Goal: Information Seeking & Learning: Understand process/instructions

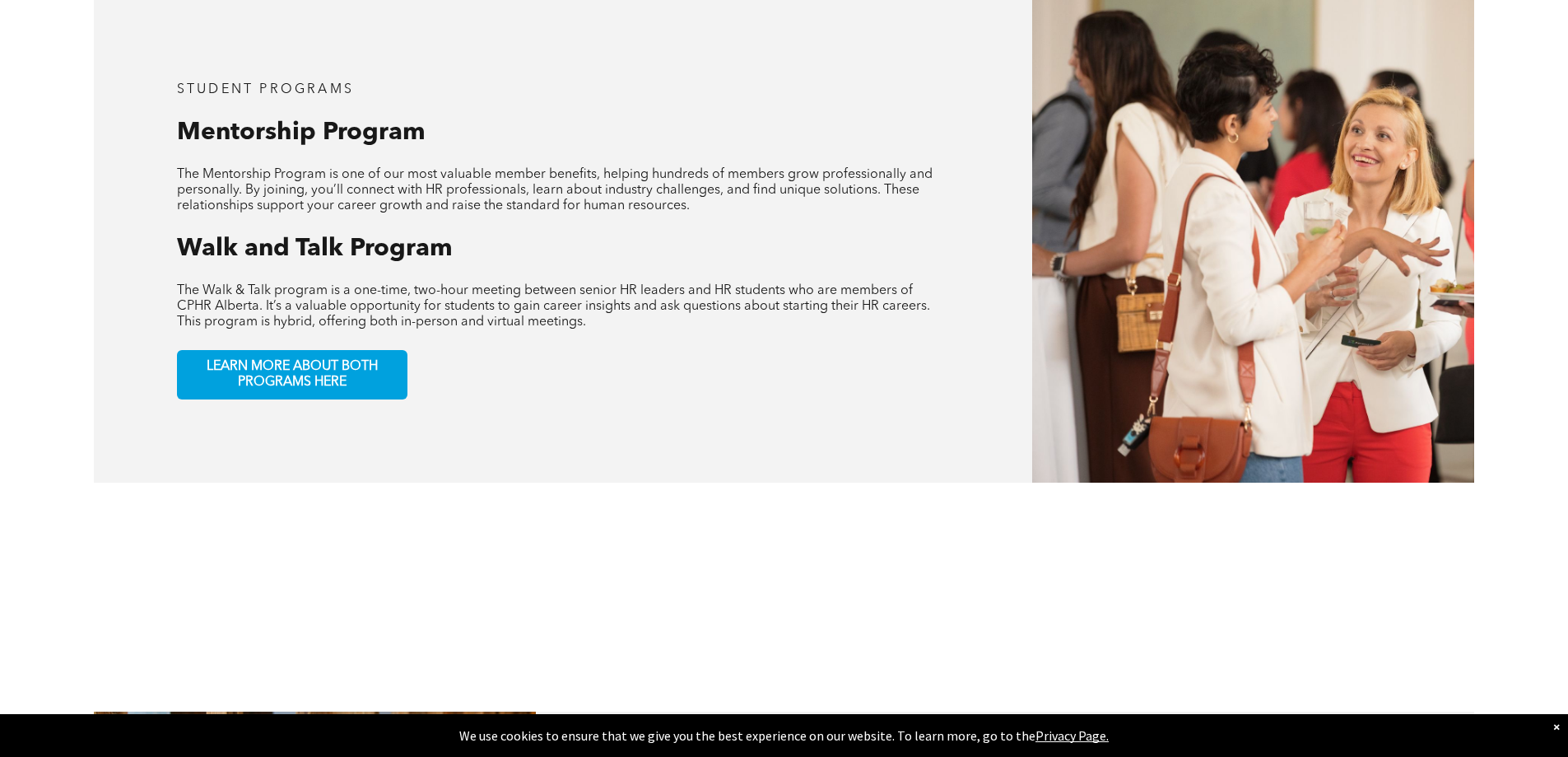
scroll to position [906, 0]
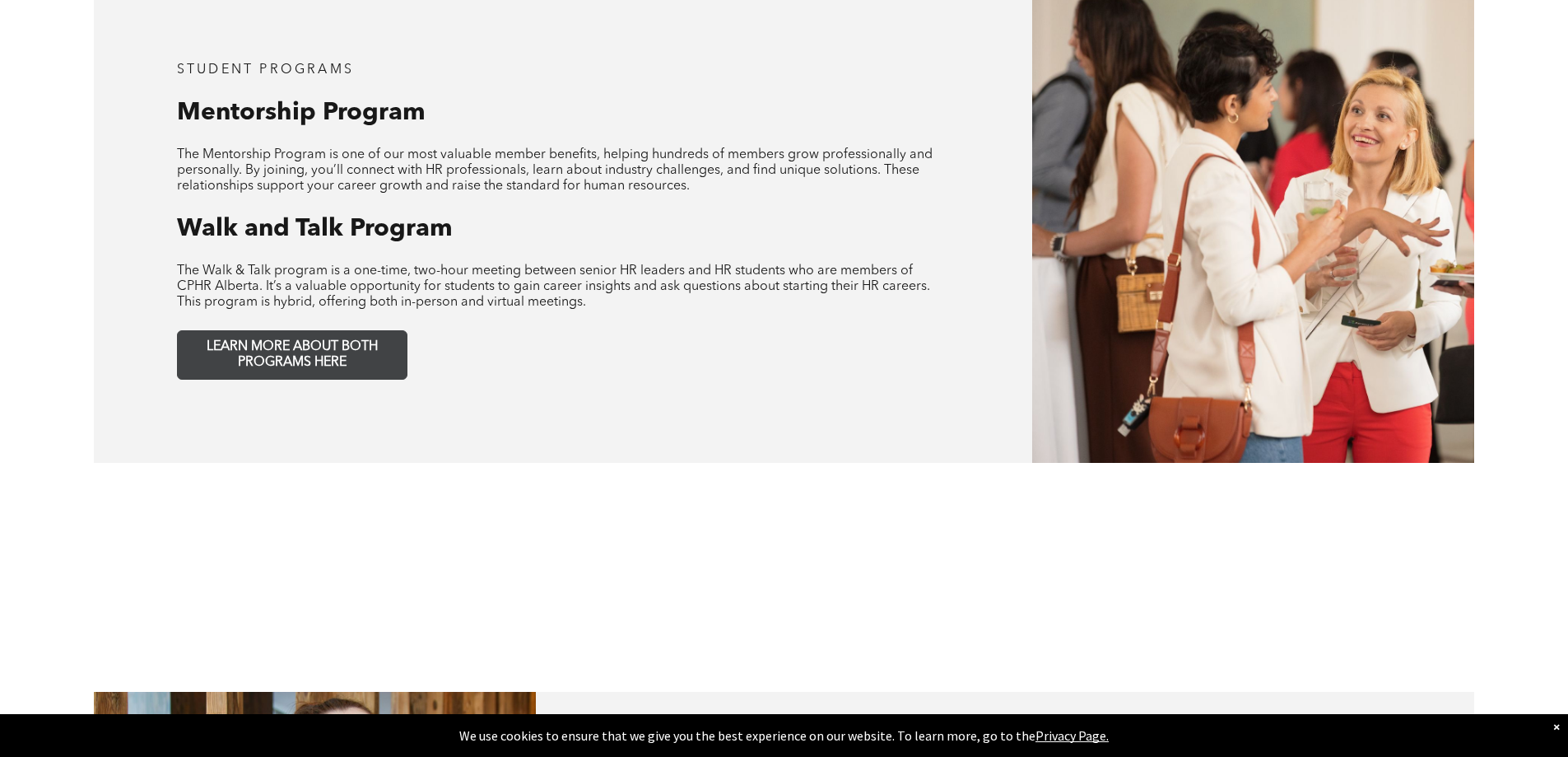
click at [290, 339] on span "LEARN MORE ABOUT BOTH PROGRAMS HERE" at bounding box center [292, 355] width 218 height 32
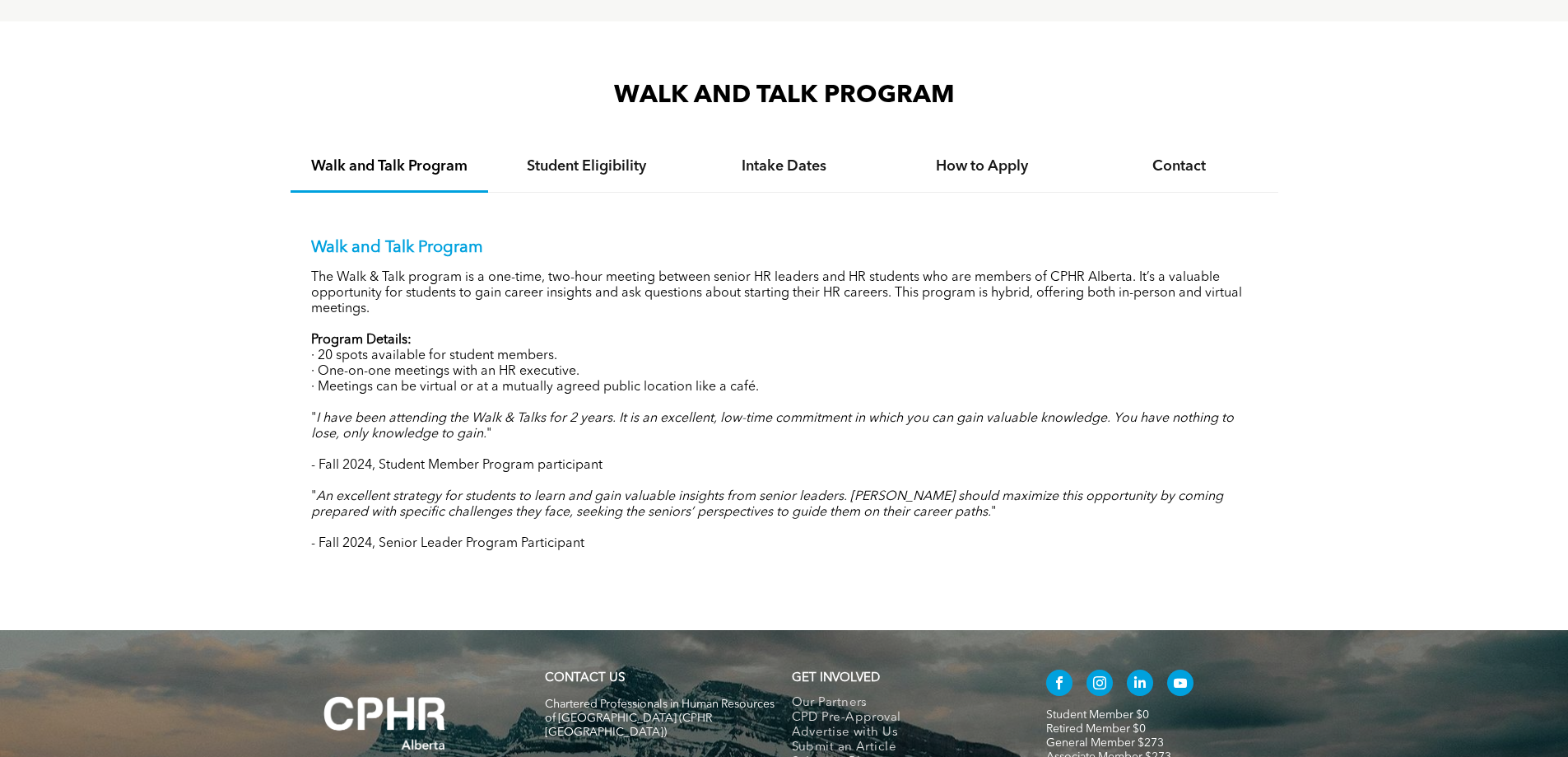
scroll to position [1647, 0]
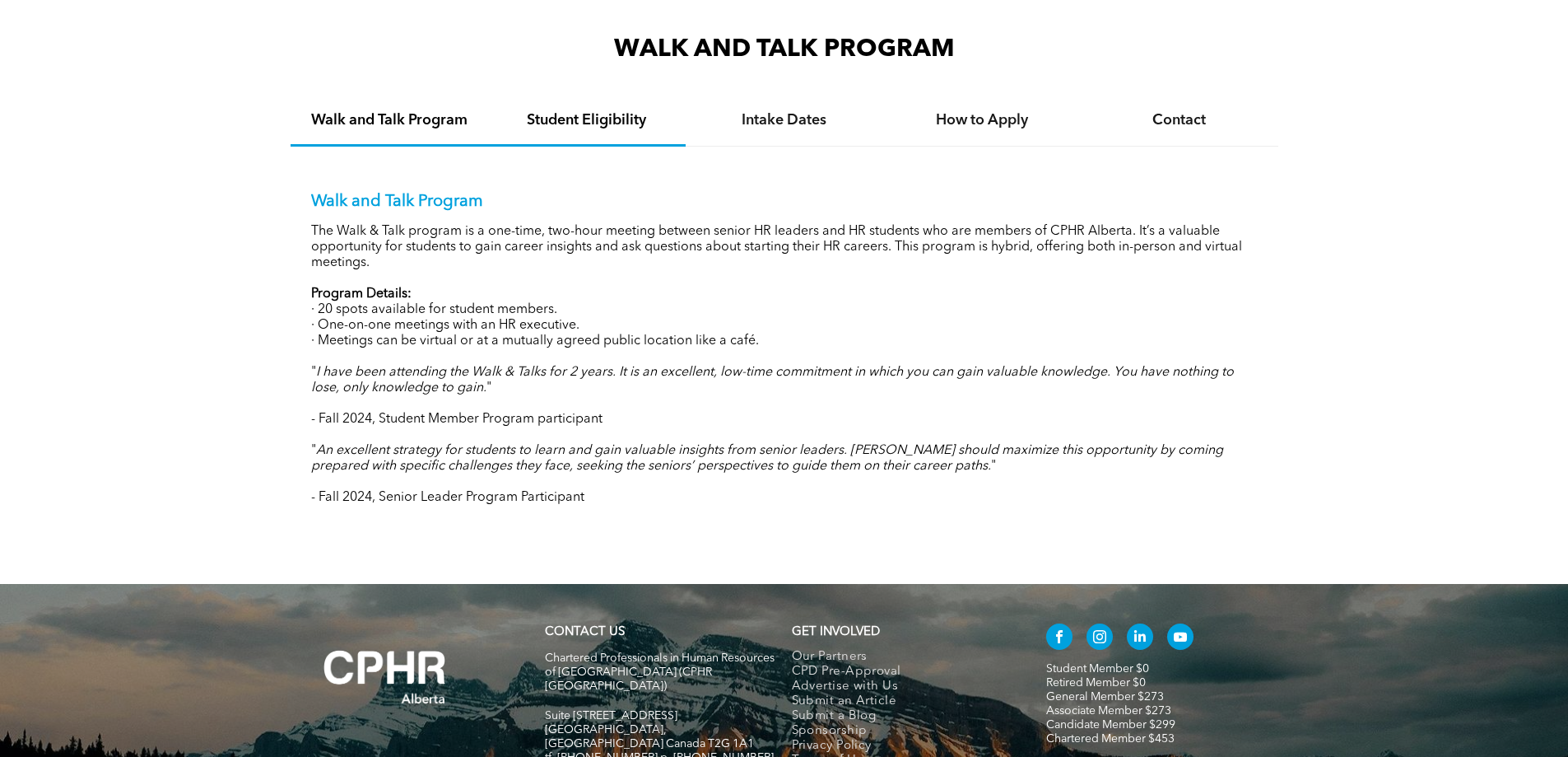
click at [569, 116] on h4 "Student Eligibility" at bounding box center [586, 120] width 168 height 19
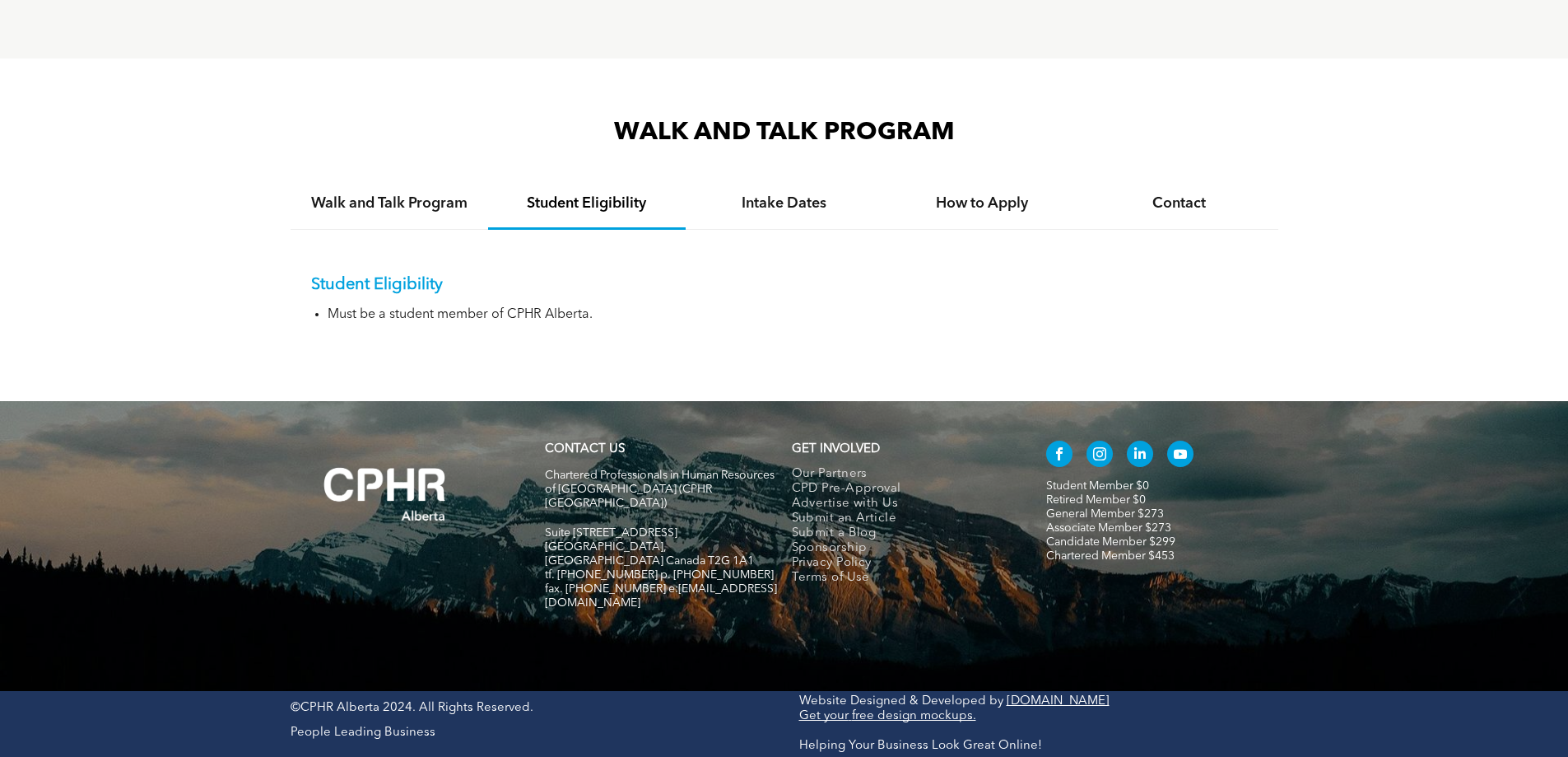
scroll to position [1521, 0]
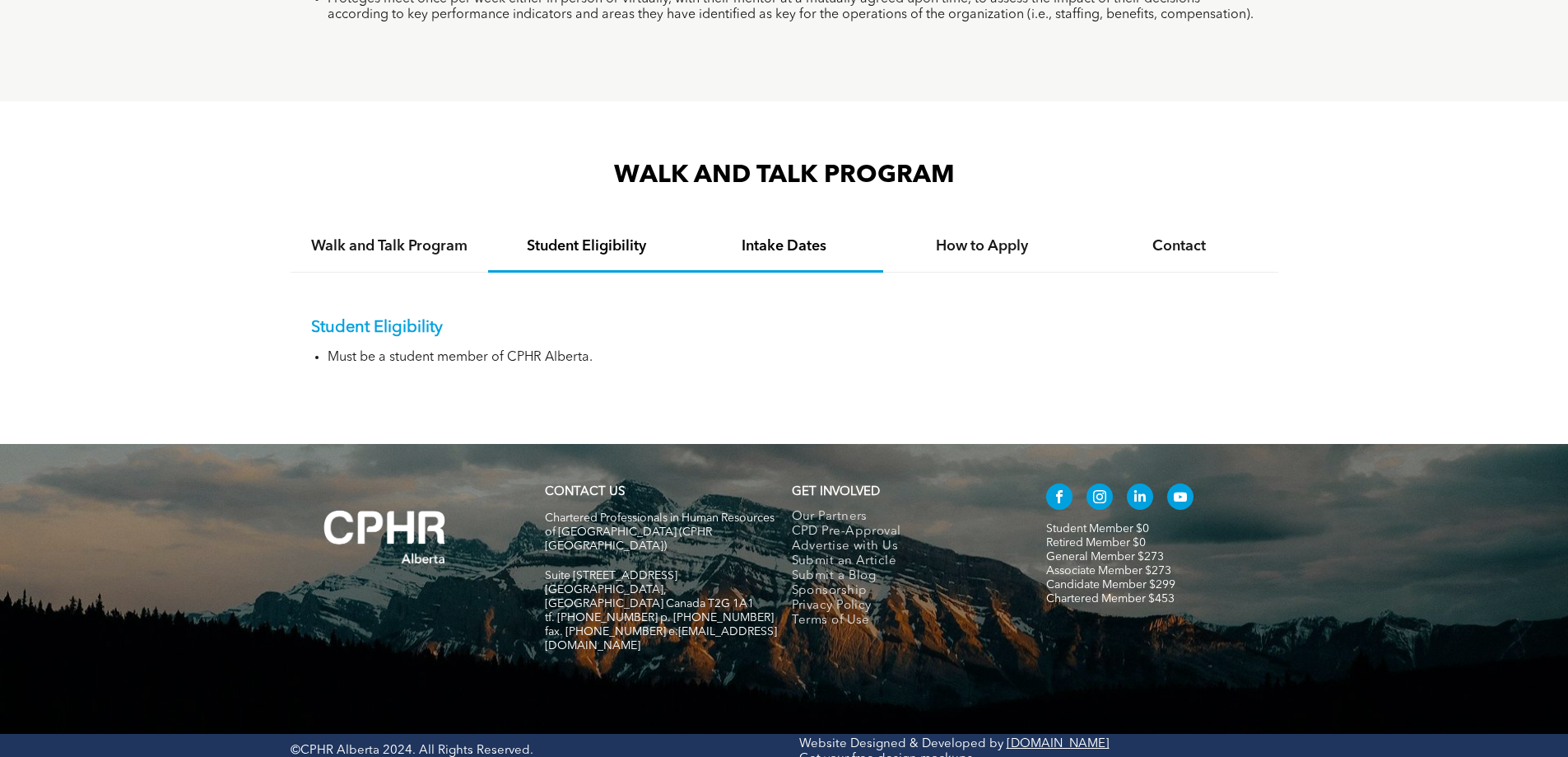
click at [826, 232] on div "Intake Dates" at bounding box center [784, 247] width 197 height 50
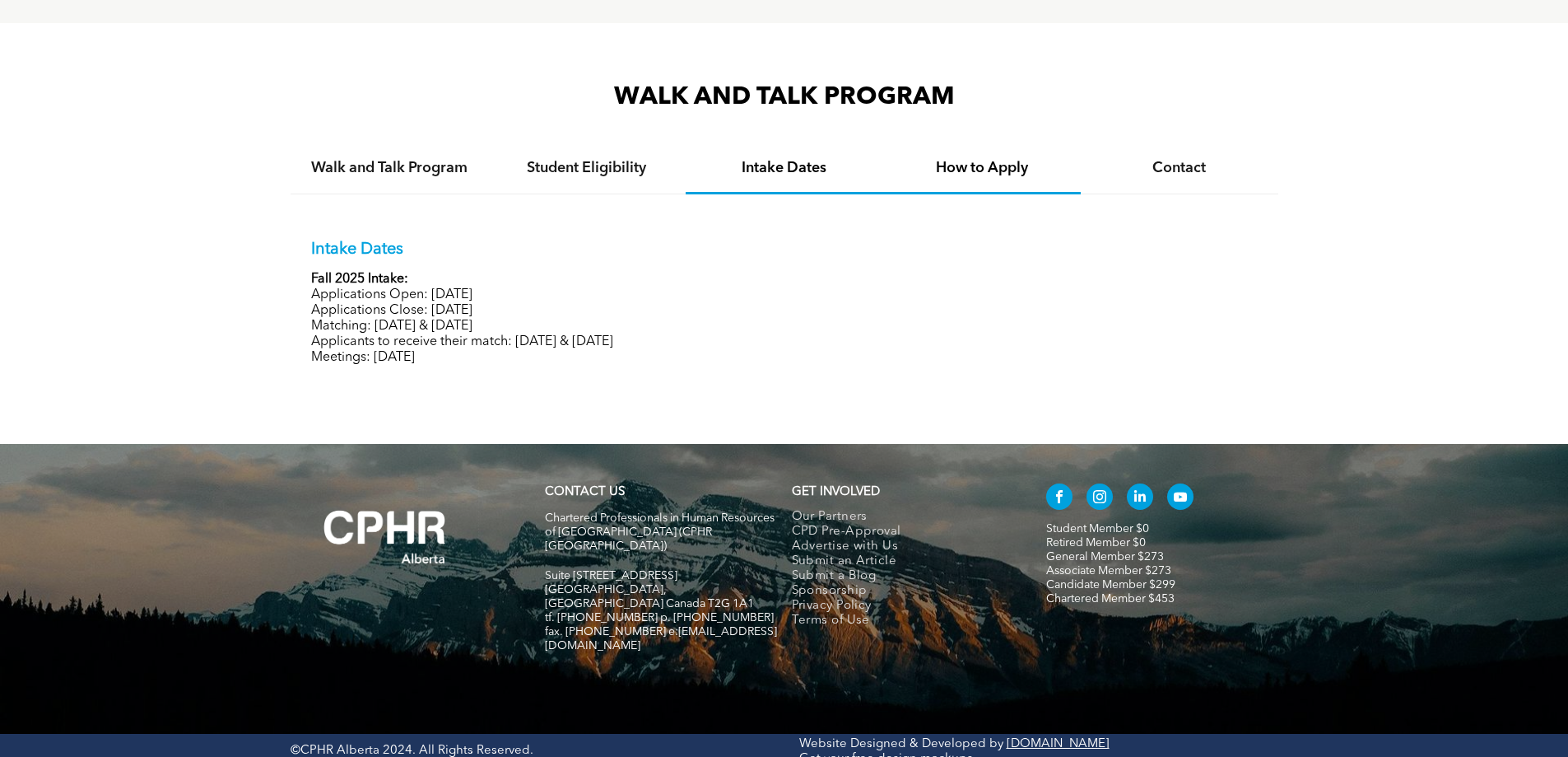
click at [967, 182] on div "How to Apply" at bounding box center [982, 170] width 197 height 50
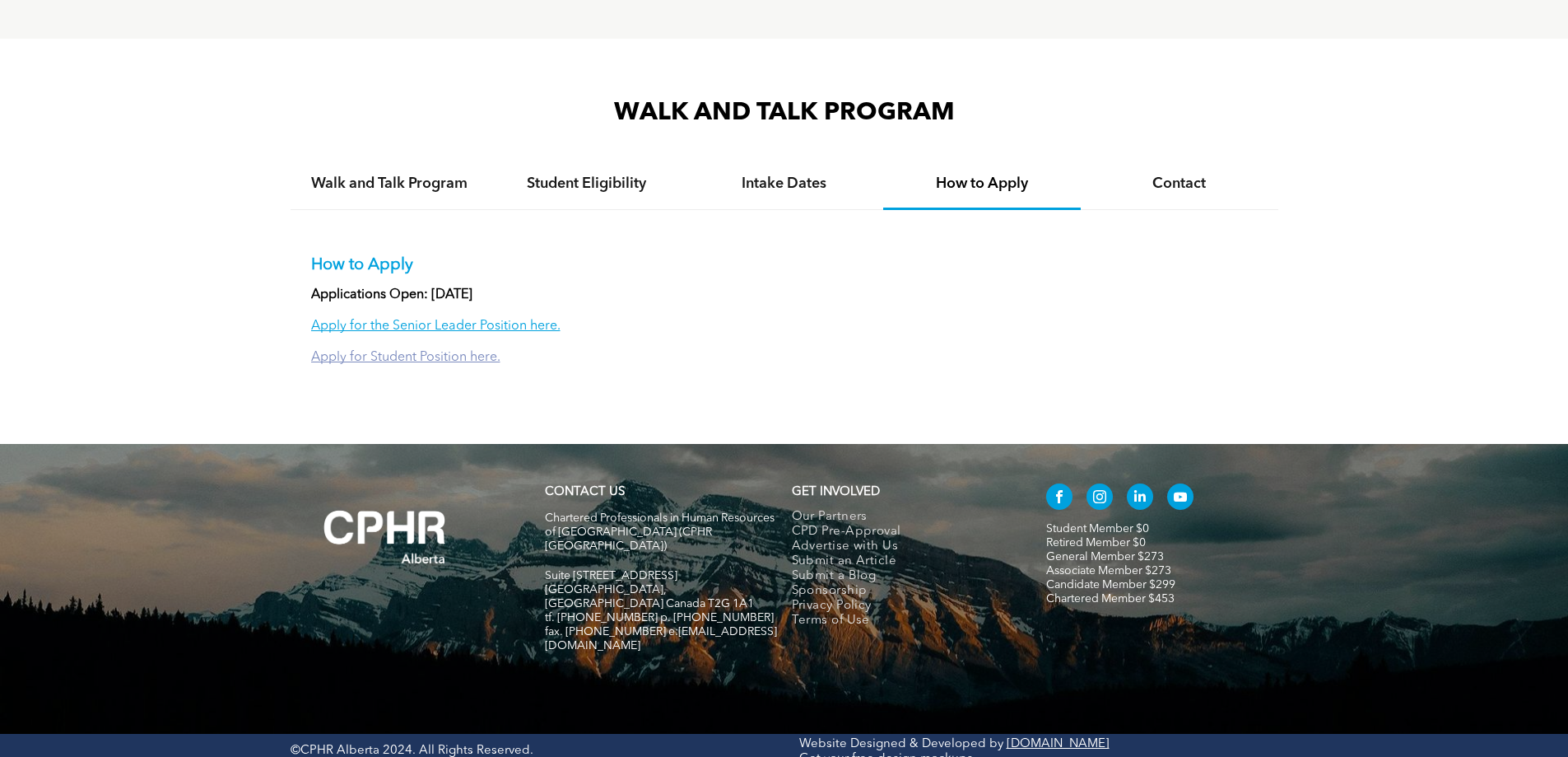
click at [463, 352] on link "Apply for Student Position here." at bounding box center [406, 358] width 189 height 13
